Goal: Browse casually: Explore the website without a specific task or goal

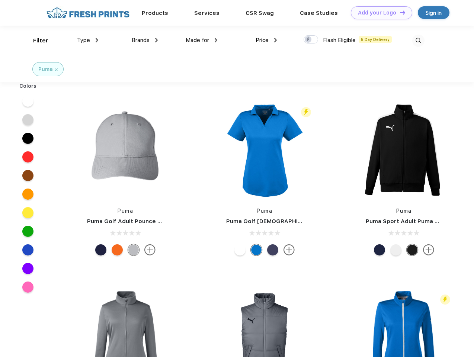
scroll to position [0, 0]
click at [379, 13] on link "Add your Logo Design Tool" at bounding box center [381, 12] width 61 height 13
click at [0, 0] on div "Design Tool" at bounding box center [0, 0] width 0 height 0
click at [399, 12] on link "Add your Logo Design Tool" at bounding box center [381, 12] width 61 height 13
click at [36, 41] on div "Filter" at bounding box center [40, 40] width 15 height 9
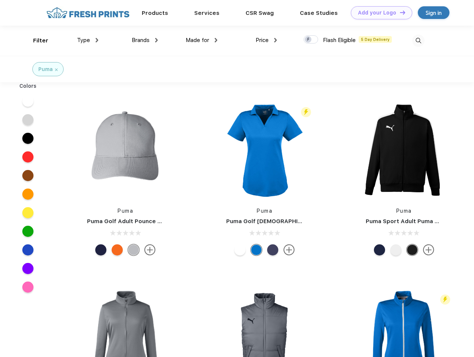
click at [88, 40] on span "Type" at bounding box center [83, 40] width 13 height 7
click at [145, 40] on span "Brands" at bounding box center [141, 40] width 18 height 7
click at [202, 40] on span "Made for" at bounding box center [197, 40] width 23 height 7
click at [266, 40] on span "Price" at bounding box center [262, 40] width 13 height 7
click at [311, 40] on div at bounding box center [311, 39] width 15 height 8
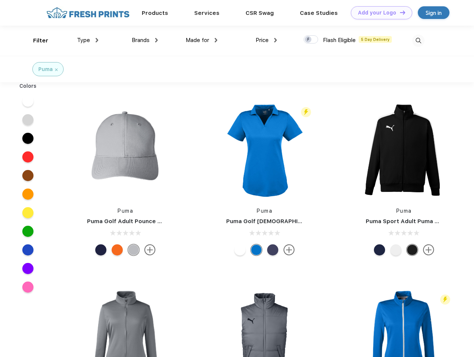
click at [308, 40] on input "checkbox" at bounding box center [306, 37] width 5 height 5
click at [418, 41] on img at bounding box center [418, 41] width 12 height 12
